Goal: Communication & Community: Answer question/provide support

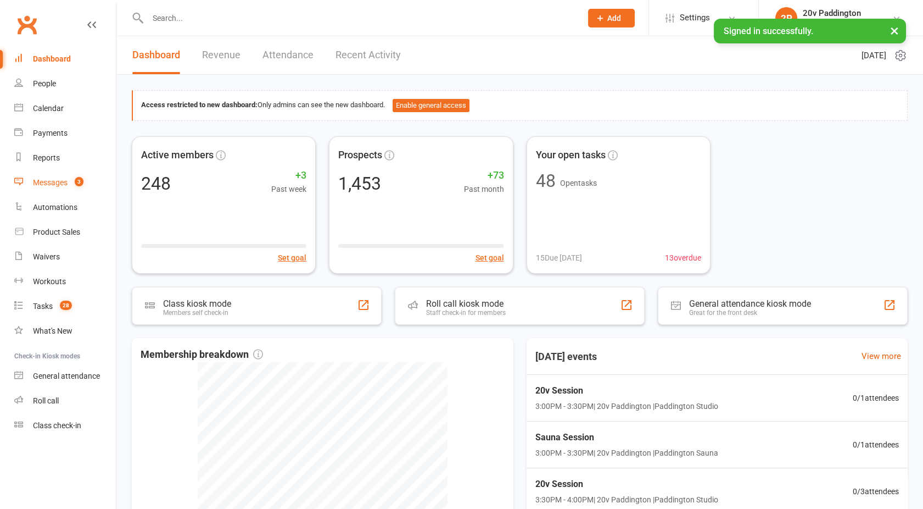
click at [72, 185] on count-badge "3" at bounding box center [76, 182] width 14 height 9
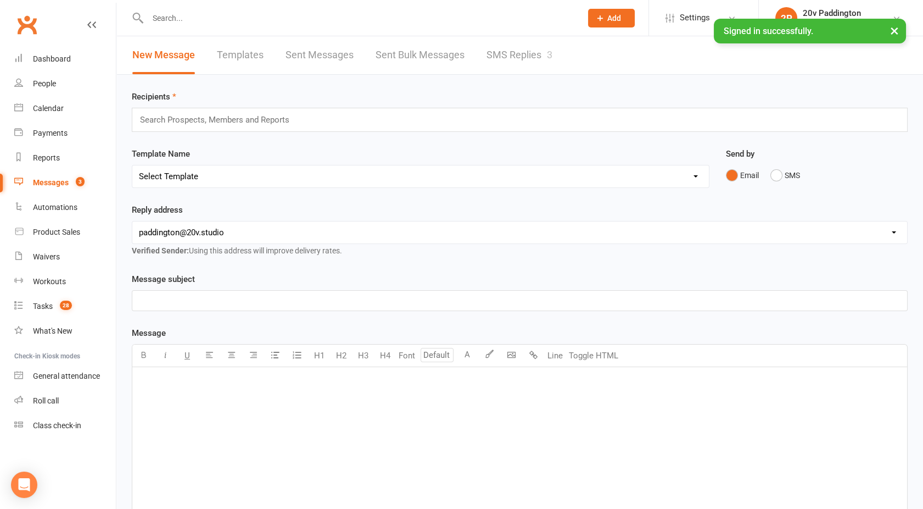
click at [535, 68] on link "SMS Replies 3" at bounding box center [520, 55] width 66 height 38
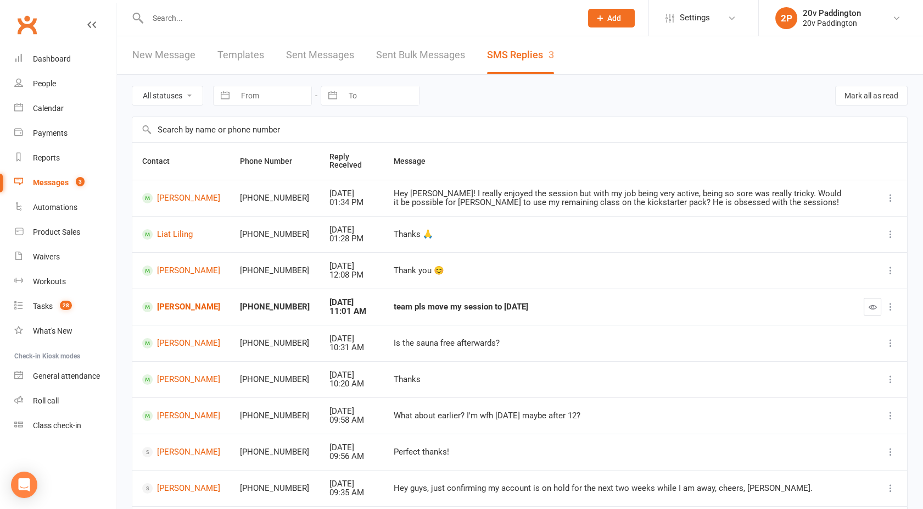
click at [170, 94] on select "All statuses Read only Unread only" at bounding box center [167, 95] width 70 height 19
select select "unread_only"
click at [132, 86] on select "All statuses Read only Unread only" at bounding box center [167, 95] width 70 height 19
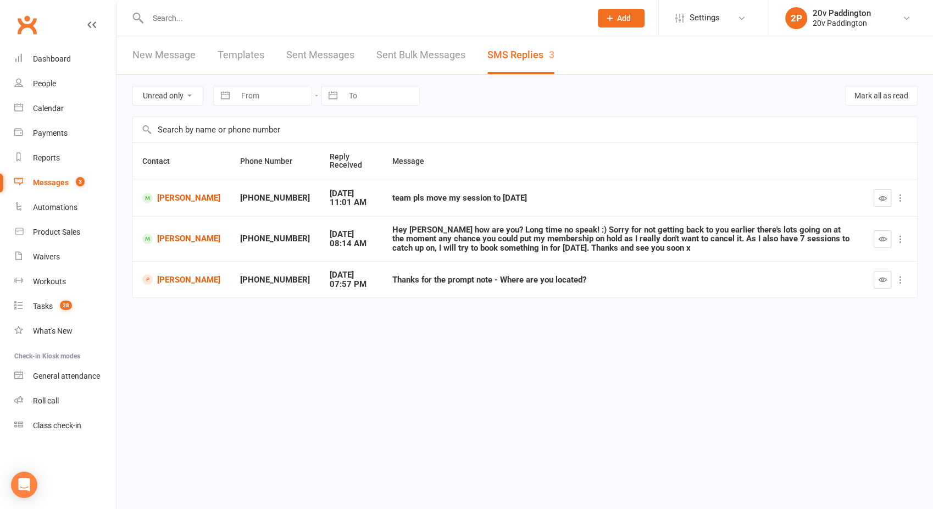
click at [51, 182] on div "Messages" at bounding box center [51, 182] width 36 height 9
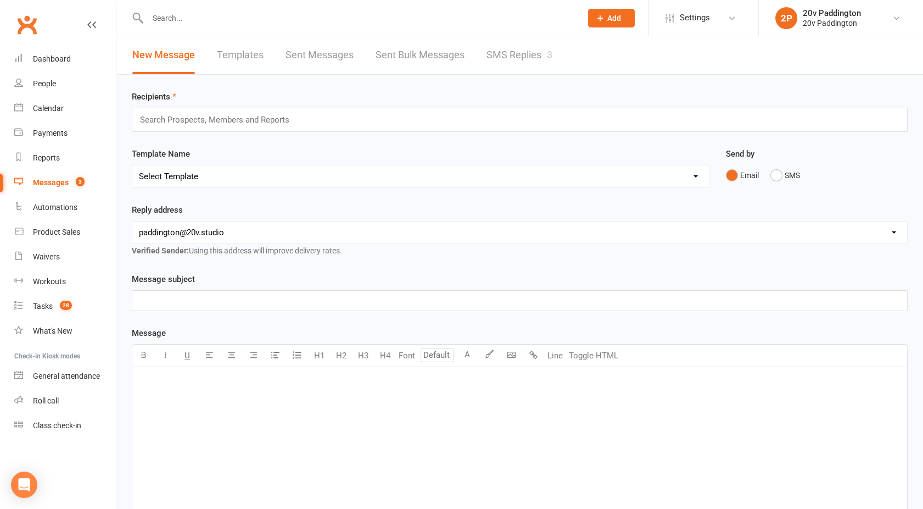
click at [534, 40] on link "SMS Replies 3" at bounding box center [520, 55] width 66 height 38
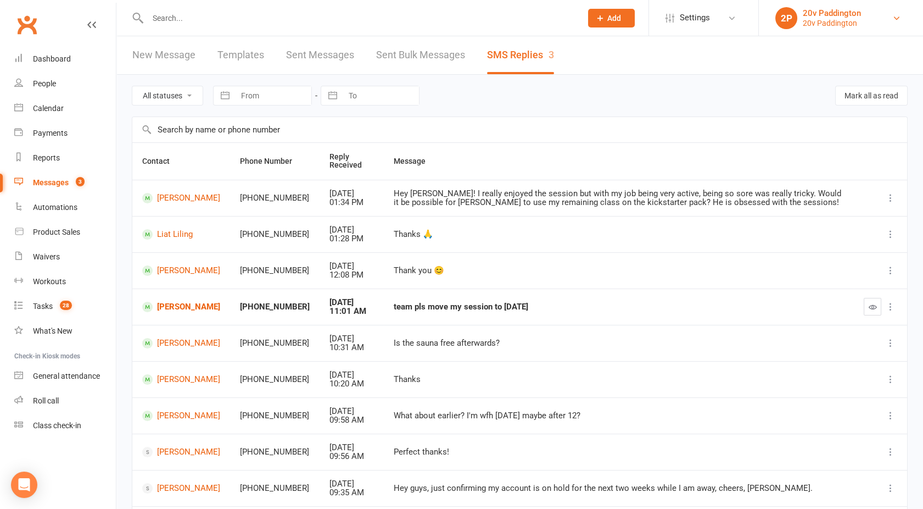
click at [843, 24] on div "20v Paddington" at bounding box center [832, 23] width 58 height 10
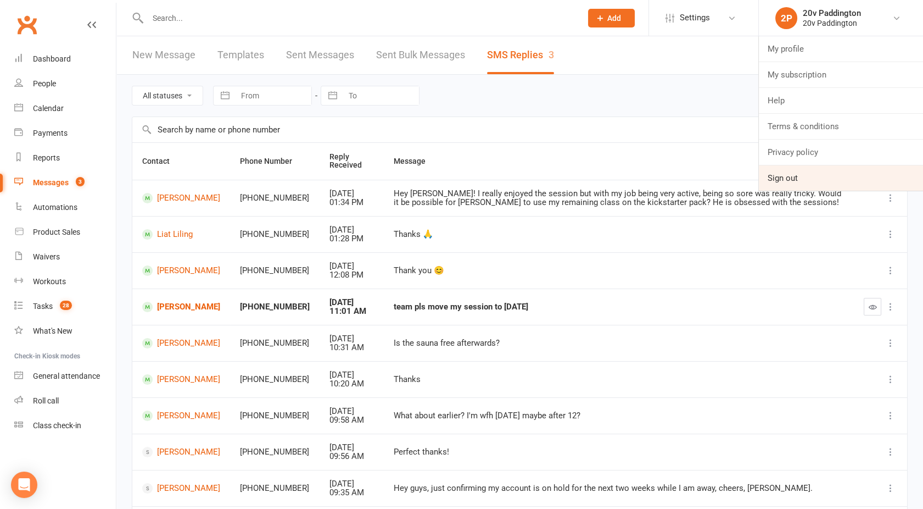
click at [795, 171] on link "Sign out" at bounding box center [841, 177] width 164 height 25
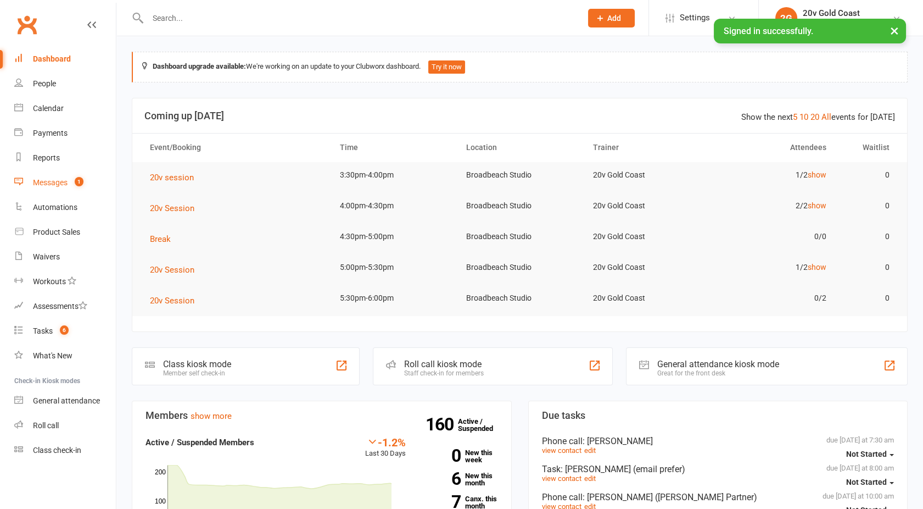
click at [31, 187] on link "Messages 1" at bounding box center [65, 182] width 102 height 25
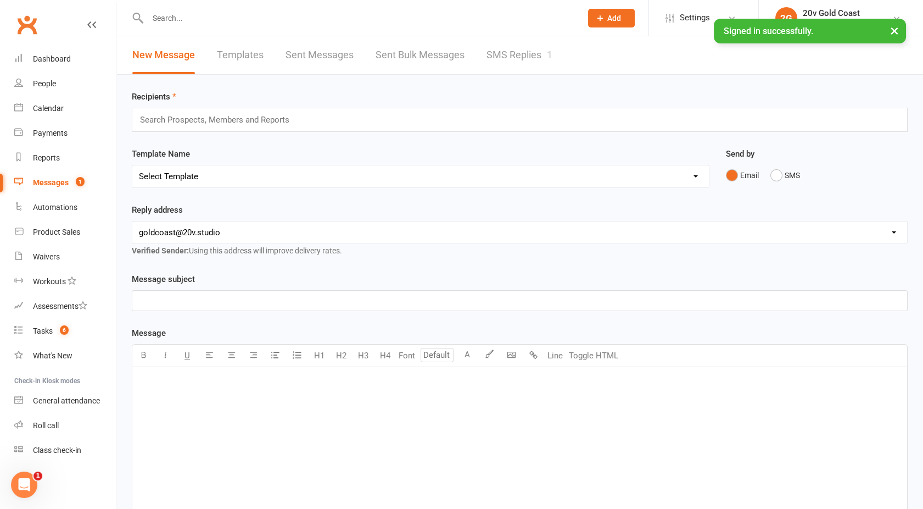
click at [510, 66] on link "SMS Replies 1" at bounding box center [520, 55] width 66 height 38
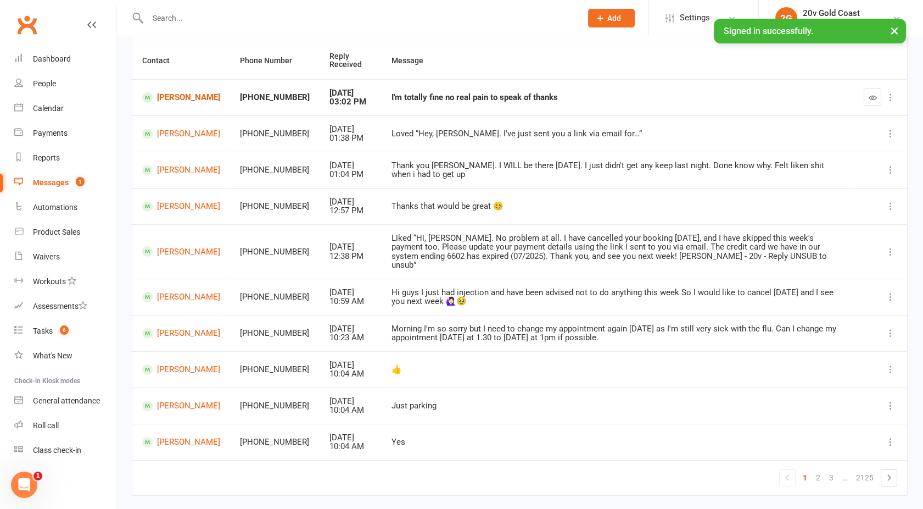
scroll to position [103, 0]
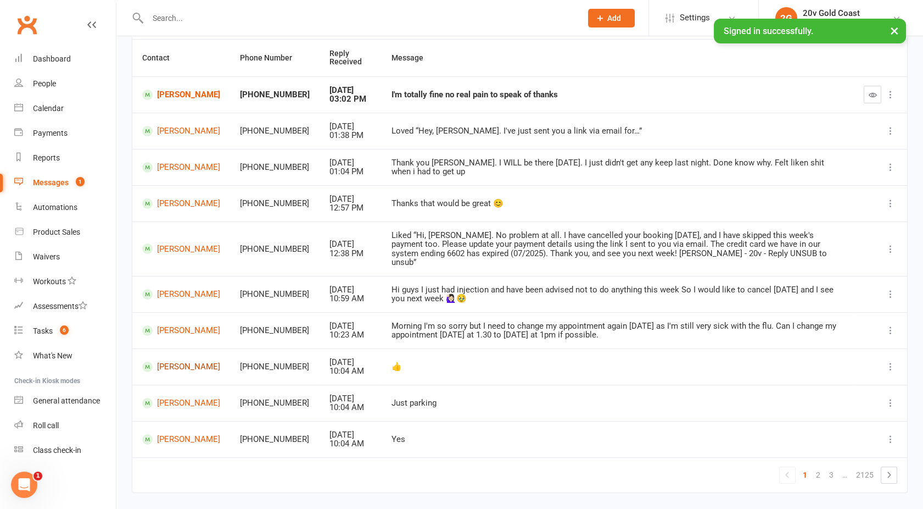
click at [171, 361] on link "Ella Cassaniti" at bounding box center [181, 366] width 78 height 10
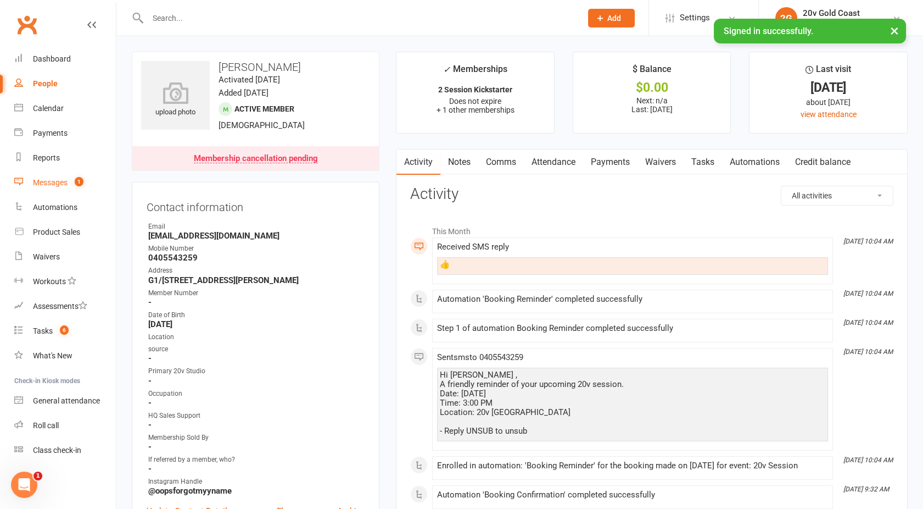
click at [33, 186] on div "Messages" at bounding box center [50, 182] width 35 height 9
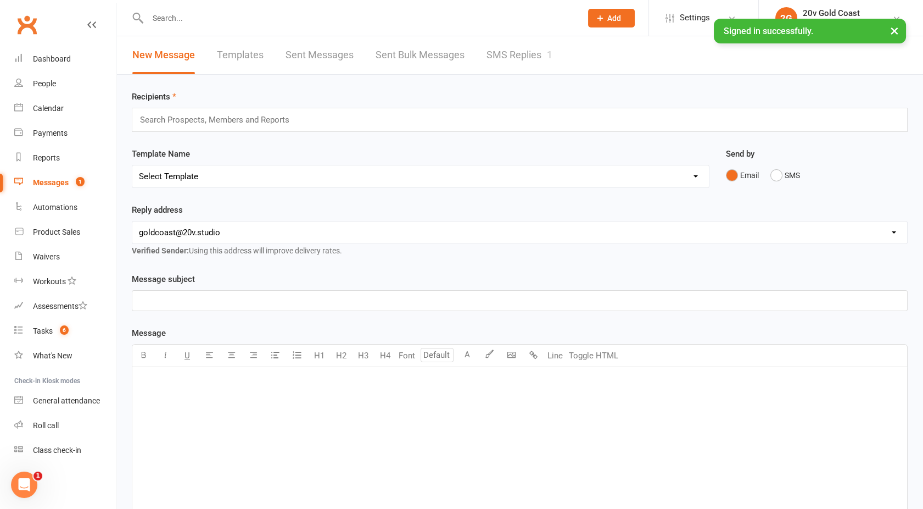
click at [58, 183] on div "Messages" at bounding box center [51, 182] width 36 height 9
click at [522, 53] on link "SMS Replies 1" at bounding box center [520, 55] width 66 height 38
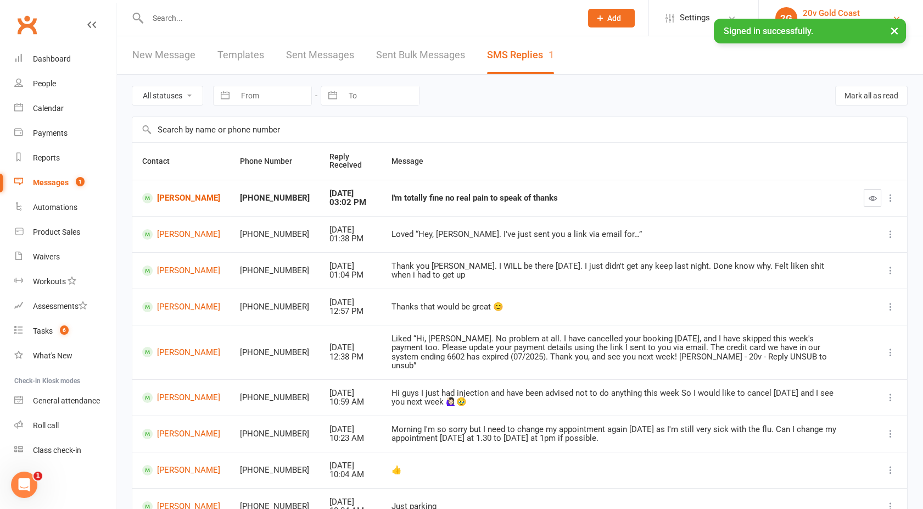
click at [816, 12] on div "20v Gold Coast" at bounding box center [831, 13] width 57 height 10
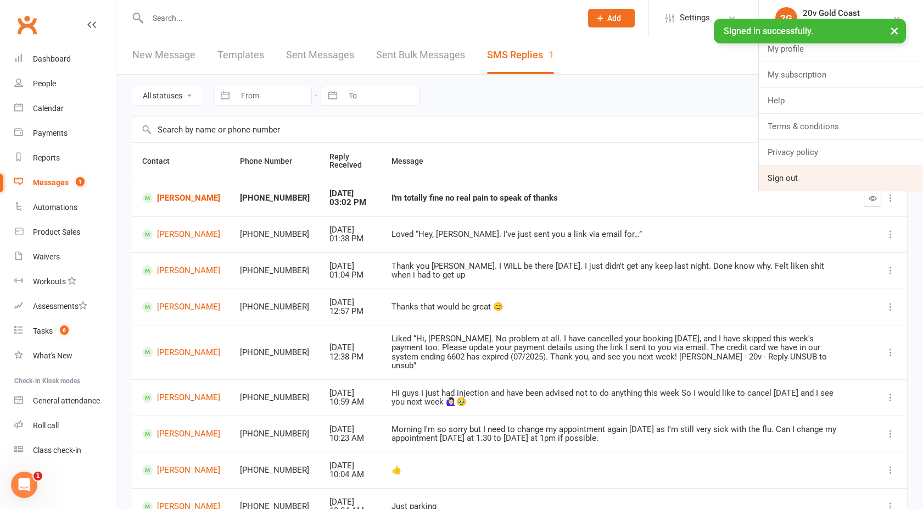
click at [801, 182] on link "Sign out" at bounding box center [841, 177] width 164 height 25
